Goal: Browse casually

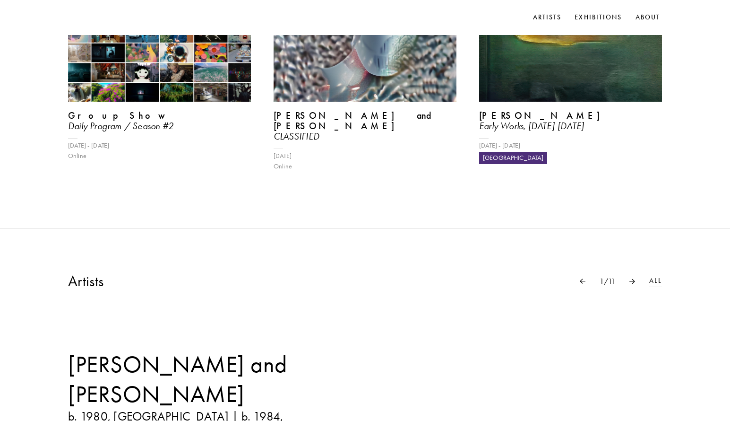
scroll to position [567, 0]
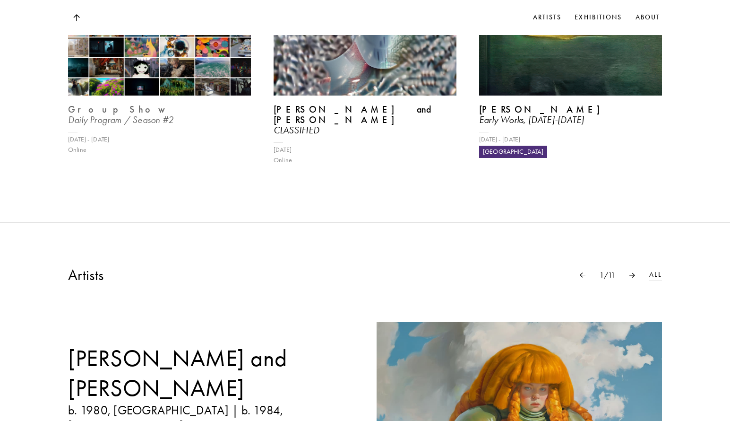
click at [129, 83] on img at bounding box center [159, 27] width 189 height 141
click at [109, 85] on img at bounding box center [159, 27] width 189 height 141
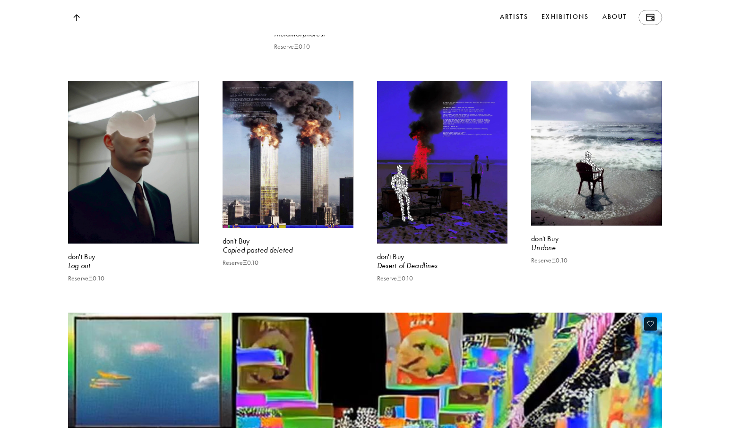
scroll to position [5744, 0]
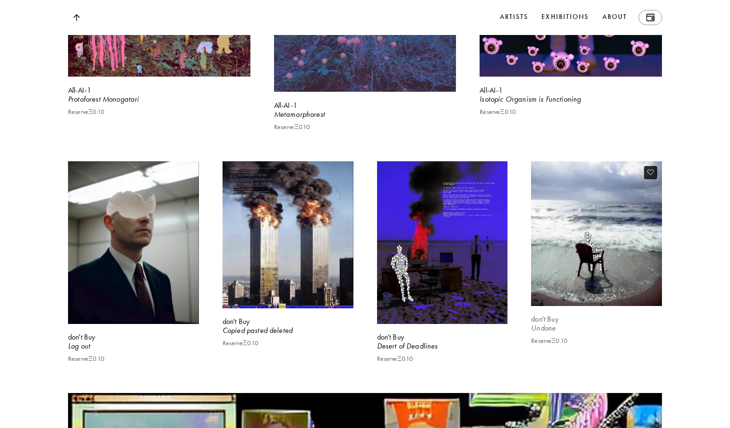
click at [628, 308] on video at bounding box center [596, 233] width 135 height 149
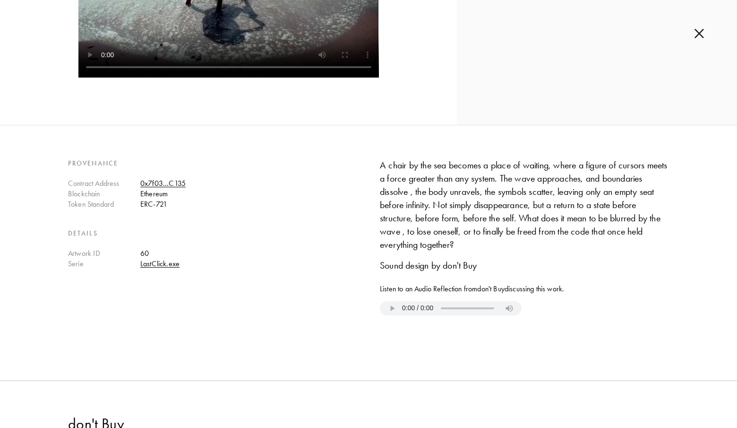
scroll to position [275, 0]
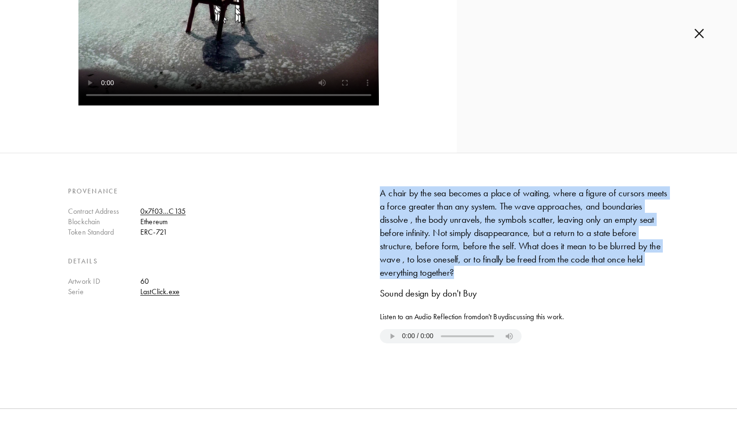
drag, startPoint x: 373, startPoint y: 193, endPoint x: 535, endPoint y: 275, distance: 182.2
click at [535, 275] on div "Provenance Contract Address 0x7f03...C135 Blockchain Ethereum Token Standard ER…" at bounding box center [368, 268] width 737 height 165
copy div "A chair by the sea becomes a place of waiting, where a figure of cursors meets …"
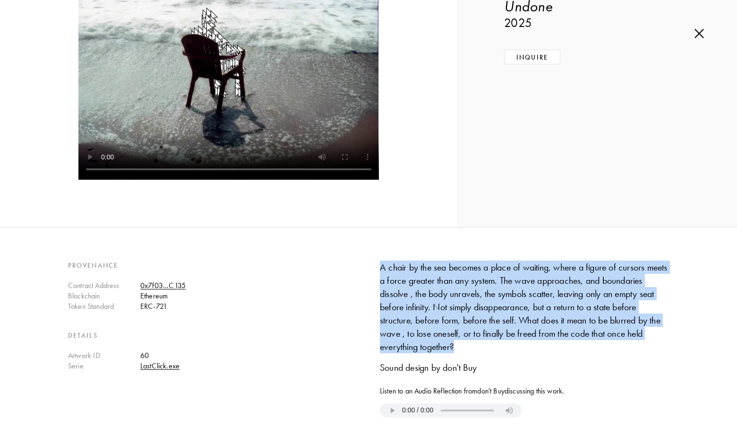
scroll to position [86, 0]
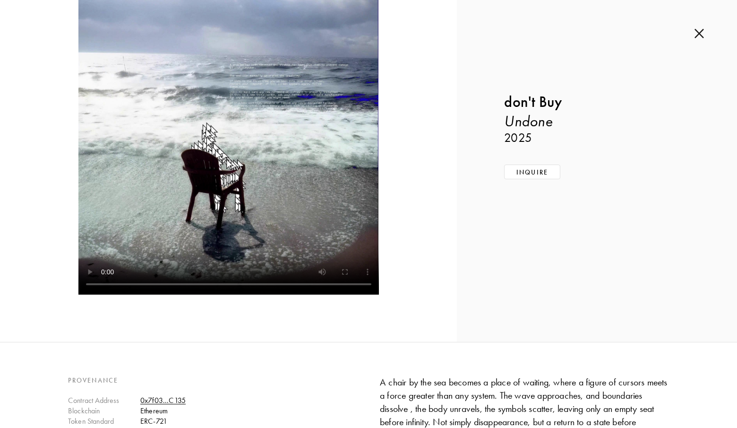
click at [470, 266] on div "Inquire about Undone by don't Buy Submit Inquiry Back don't Buy Undone 2025 Inq…" at bounding box center [597, 127] width 280 height 427
click at [690, 22] on div "Inquire about Undone by don't Buy Submit Inquiry Back don't Buy Undone 2025 Inq…" at bounding box center [597, 127] width 280 height 427
click at [695, 31] on img at bounding box center [699, 33] width 9 height 10
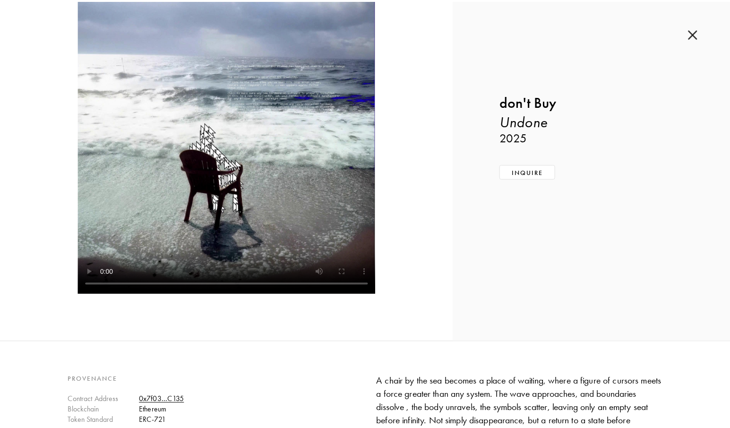
scroll to position [5744, 0]
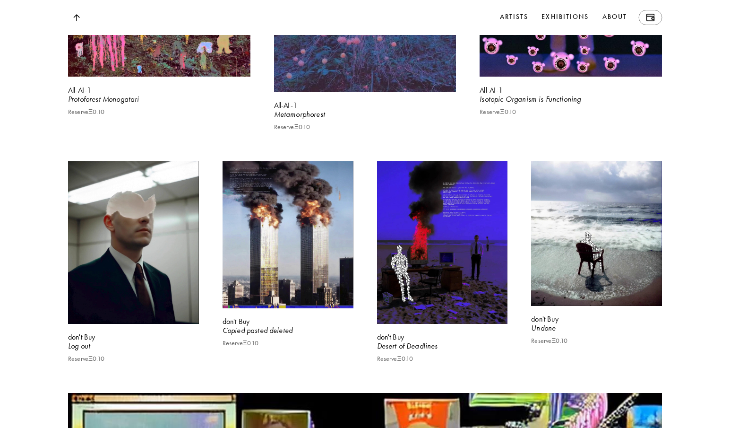
click at [722, 130] on div "[PERSON_NAME] [PERSON_NAME] Who Likes [PERSON_NAME]? Reserve Ξ 0.10 Panaviscope…" at bounding box center [365, 127] width 730 height 9681
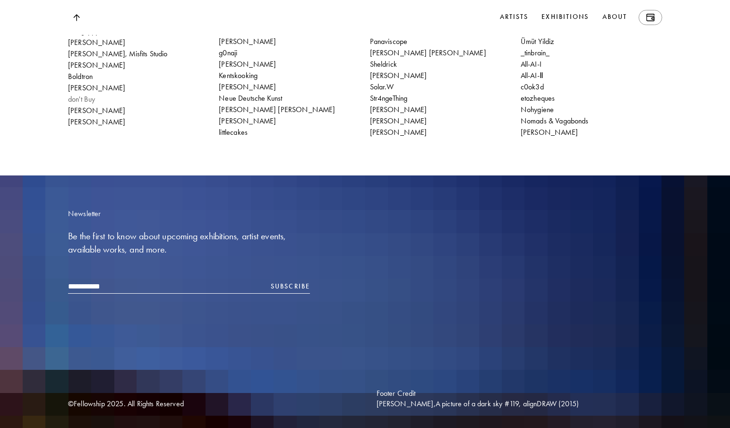
scroll to position [12133, 0]
click at [84, 97] on p "don't Buy" at bounding box center [81, 99] width 27 height 10
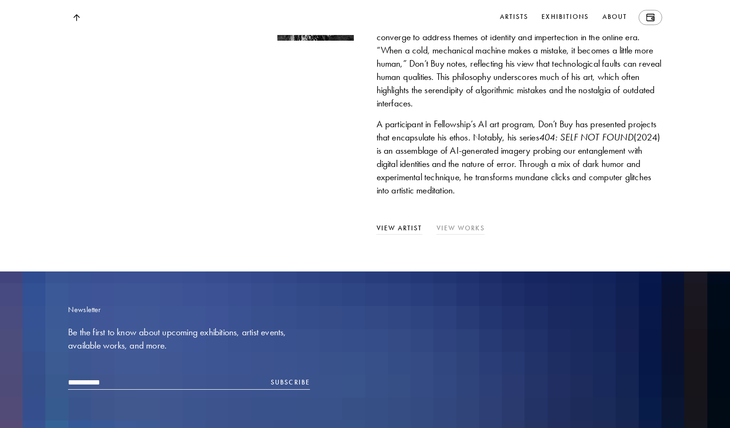
click at [476, 233] on link "View Works" at bounding box center [461, 228] width 48 height 10
